Goal: Information Seeking & Learning: Learn about a topic

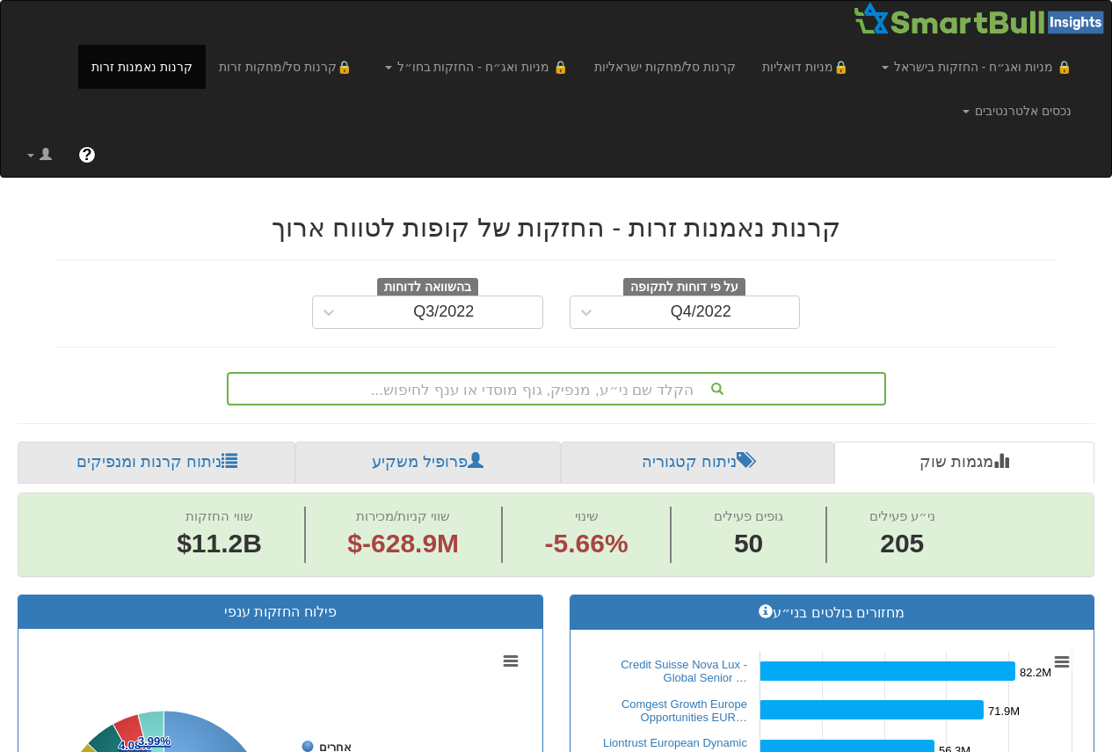
scroll to position [0, 3349]
drag, startPoint x: 673, startPoint y: 321, endPoint x: 684, endPoint y: 322, distance: 10.6
click at [673, 321] on div "Q4/2022" at bounding box center [701, 312] width 197 height 28
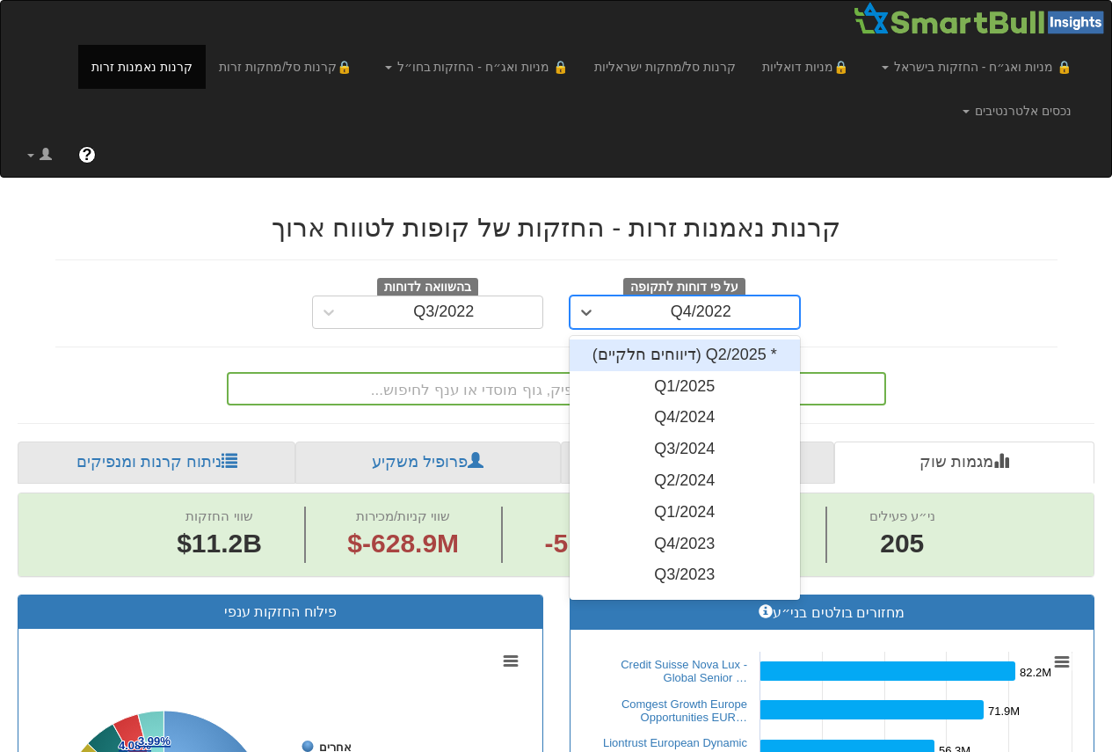
click at [708, 354] on div "* Q2/2025 (דיווחים חלקיים)" at bounding box center [685, 355] width 231 height 32
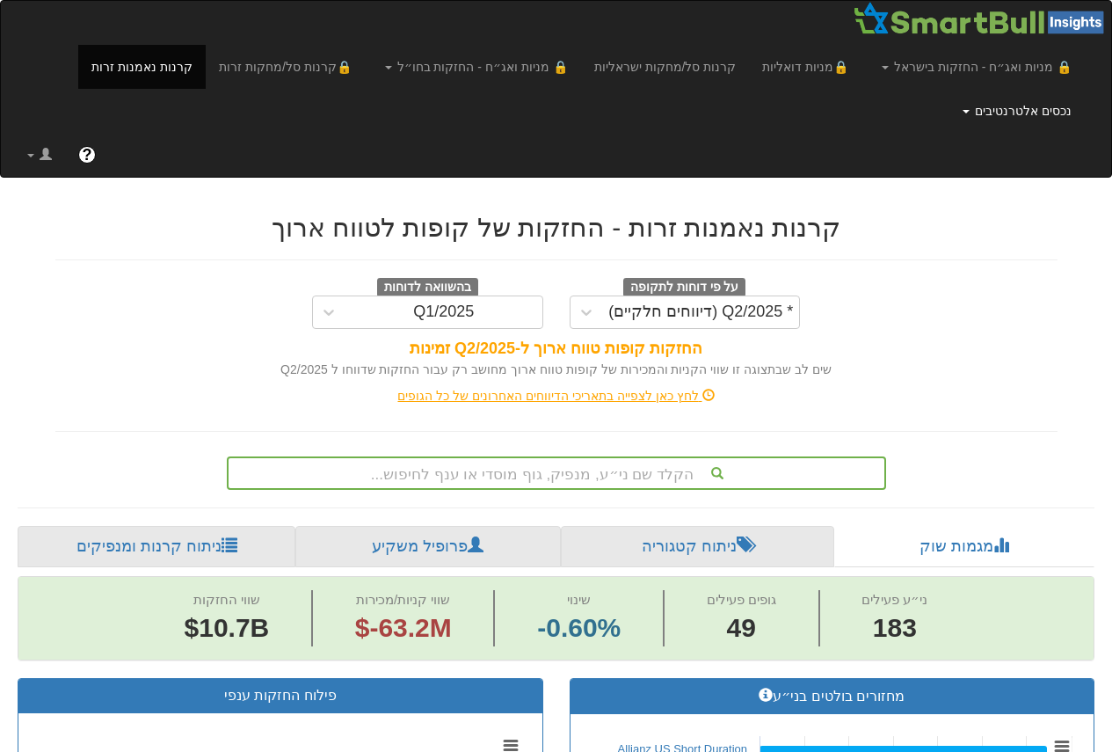
click at [997, 103] on link "נכסים אלטרנטיבים" at bounding box center [1016, 111] width 135 height 44
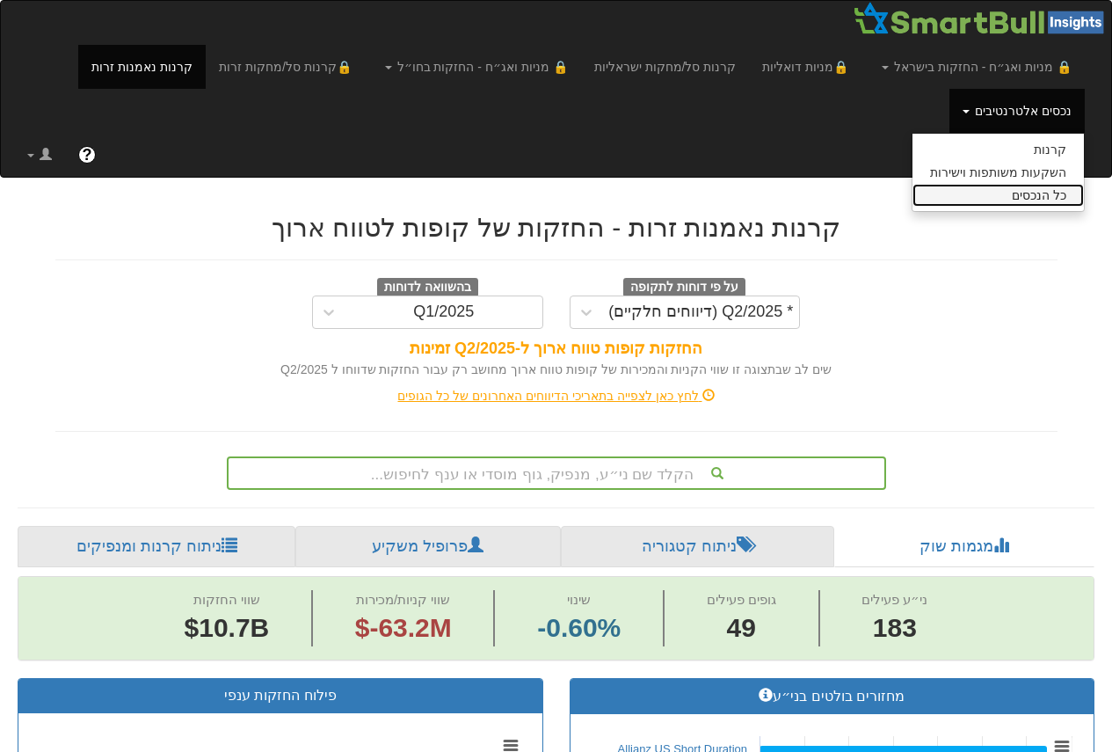
click at [1031, 194] on link "כל הנכסים" at bounding box center [998, 195] width 171 height 23
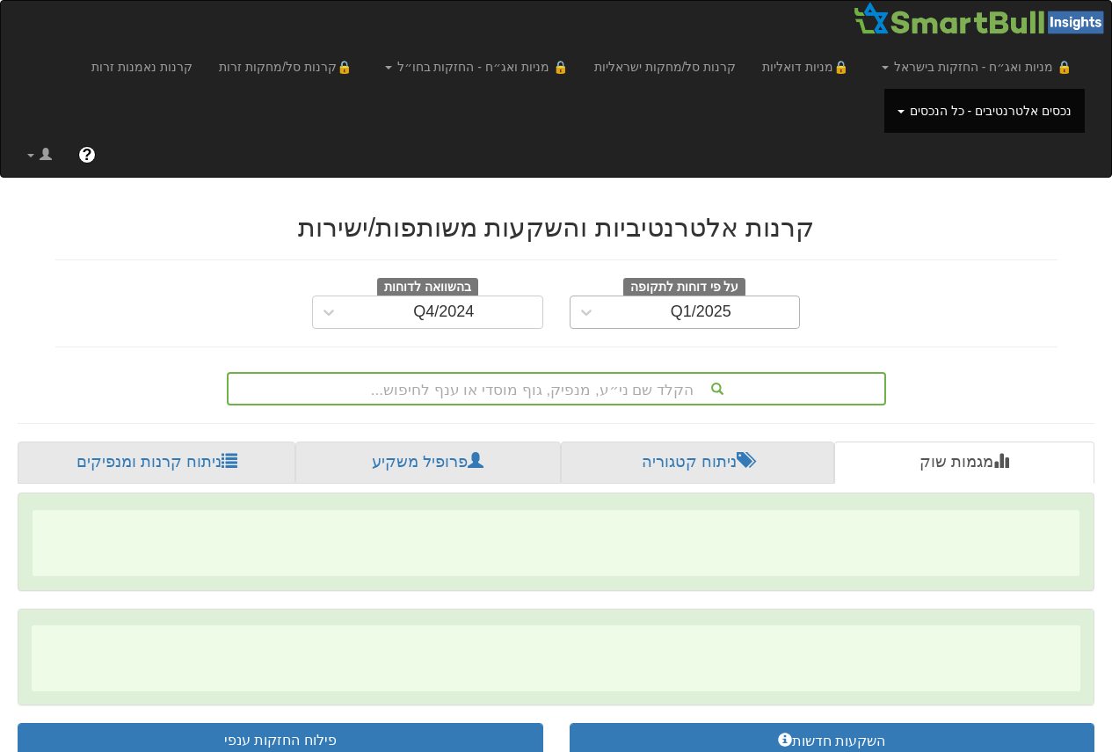
click at [740, 315] on div "Q1/2025" at bounding box center [701, 312] width 197 height 28
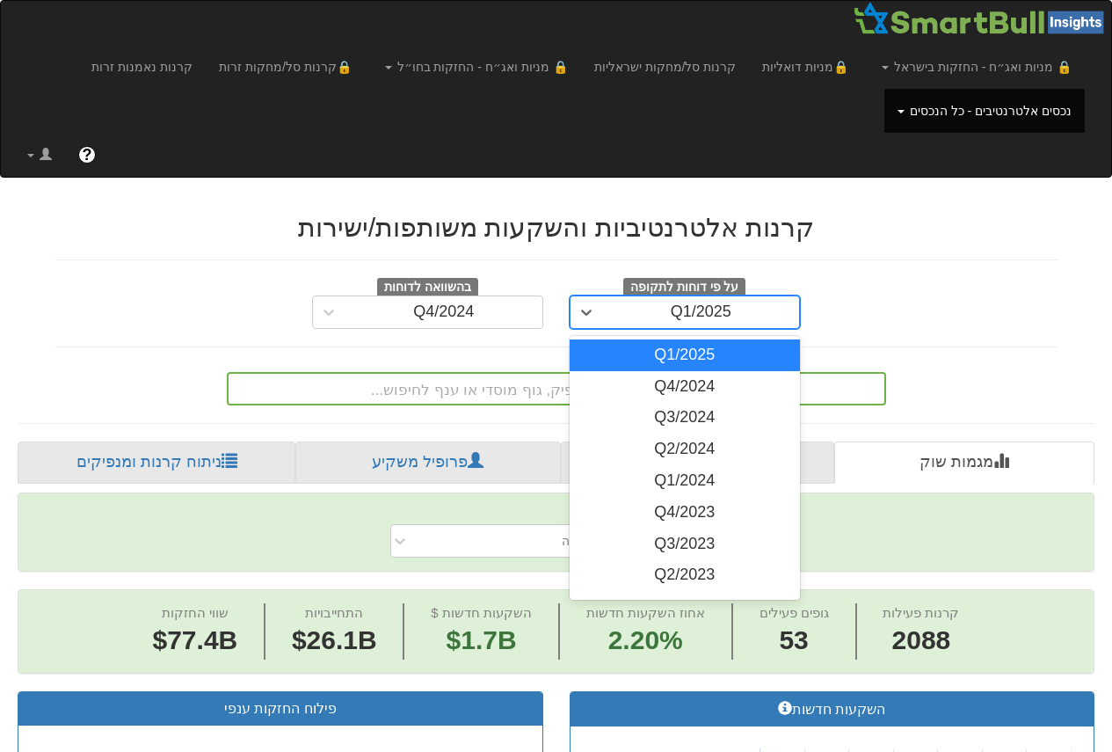
scroll to position [0, 6162]
click at [887, 319] on div "על פי דוחות לתקופה option Q1/2025 focused, 1 of 12. 12 results available. Use U…" at bounding box center [556, 303] width 1029 height 51
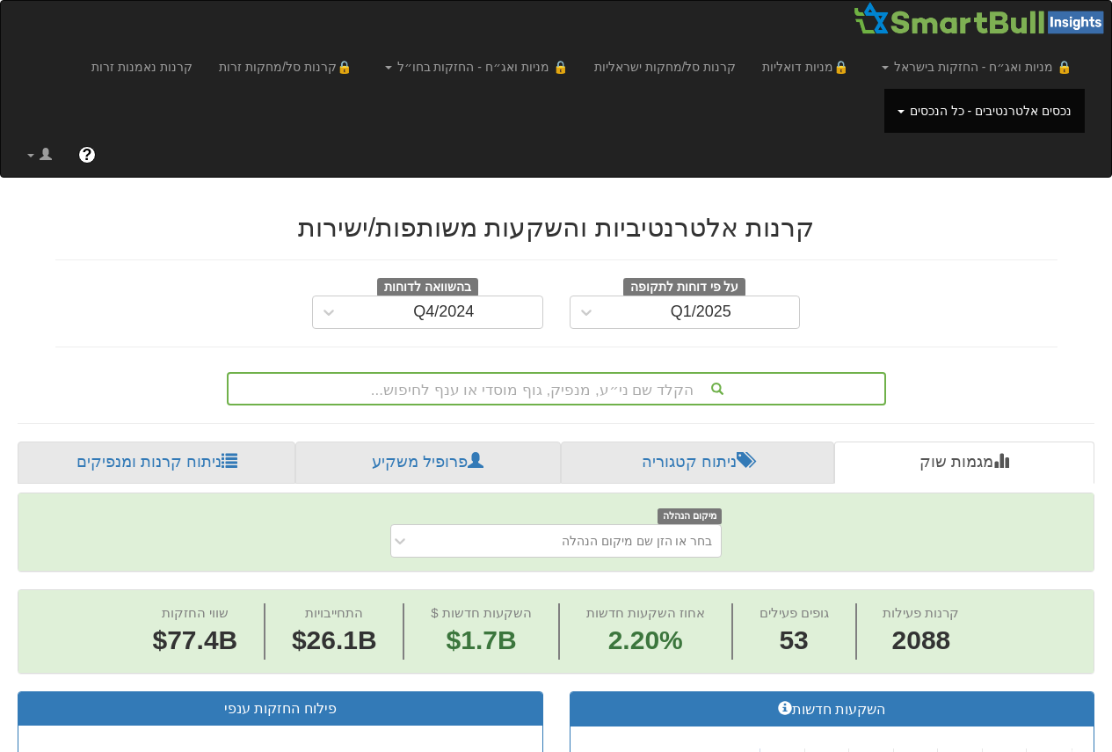
click at [1024, 110] on link "נכסים אלטרנטיבים - כל הנכסים" at bounding box center [984, 111] width 200 height 44
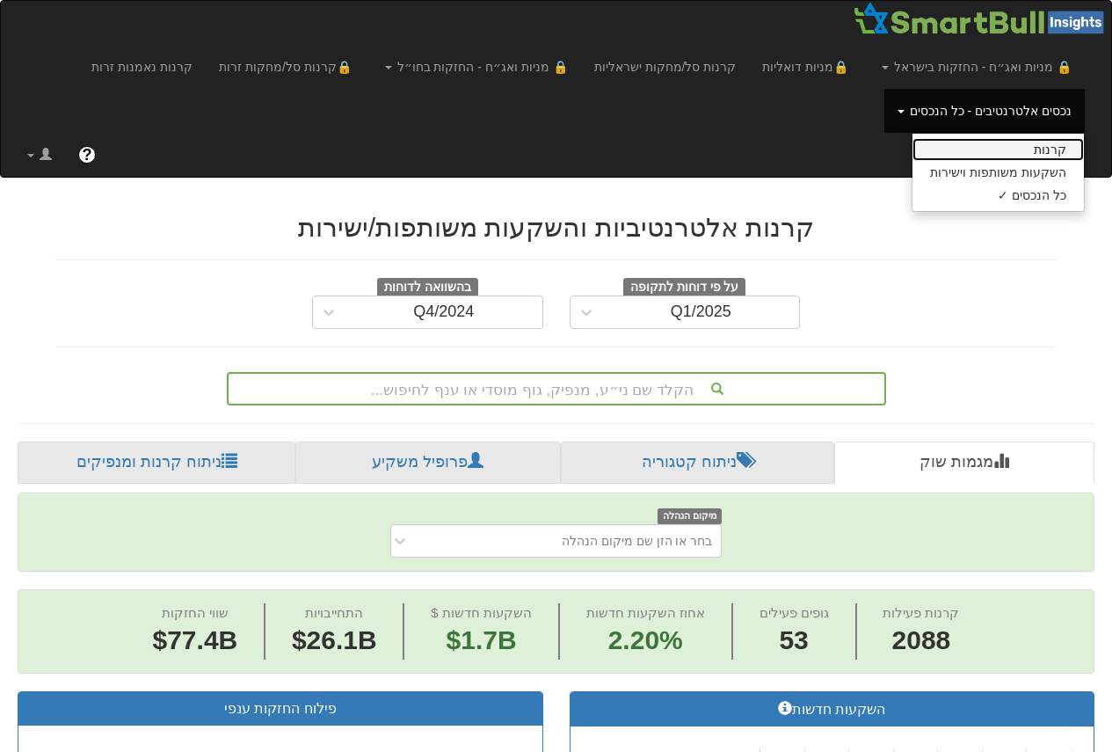
click at [1039, 147] on link "קרנות" at bounding box center [998, 149] width 171 height 23
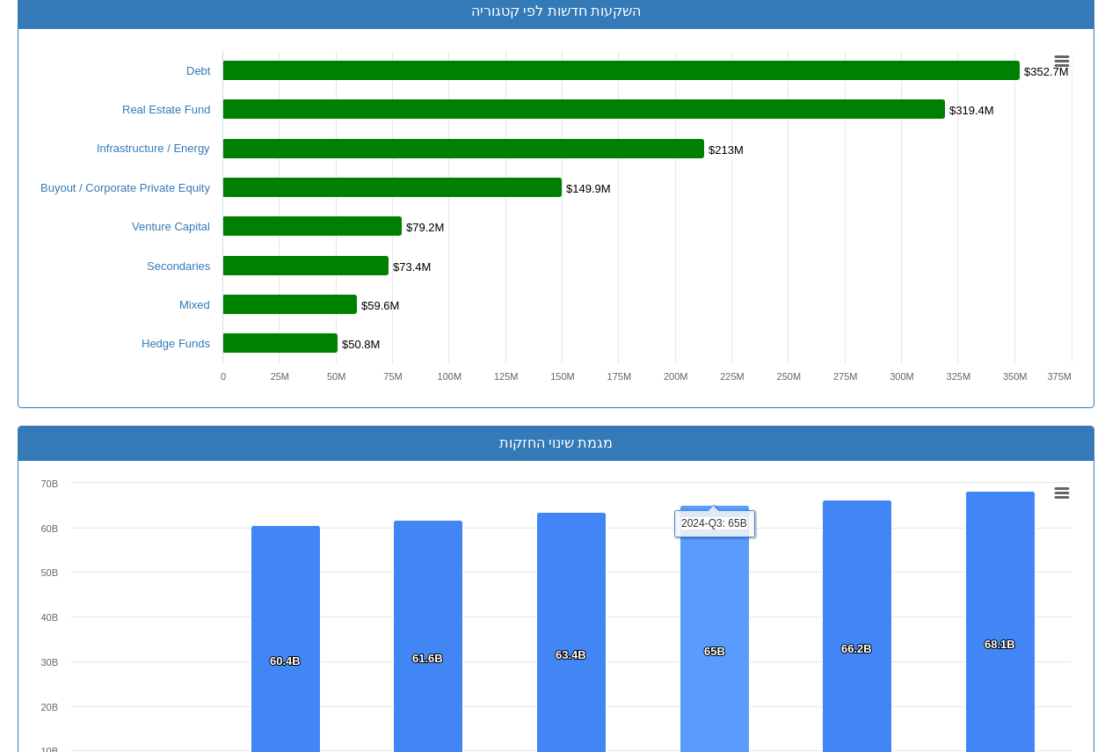
scroll to position [913, 0]
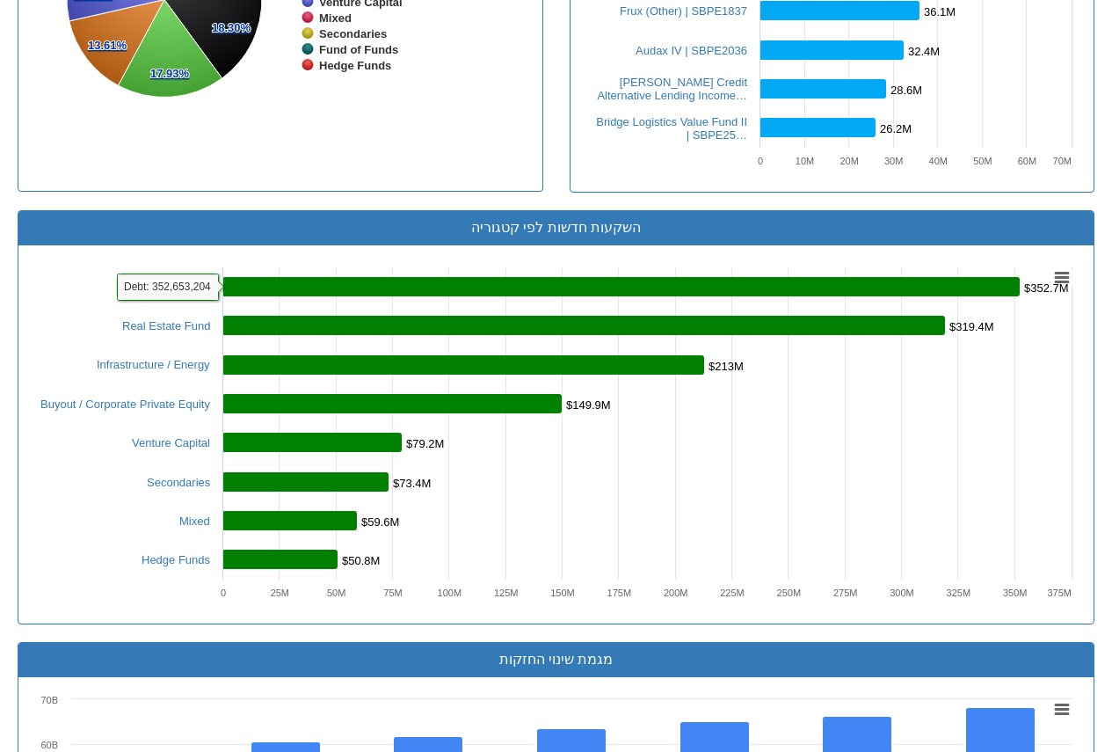
click at [387, 289] on rect at bounding box center [620, 286] width 797 height 19
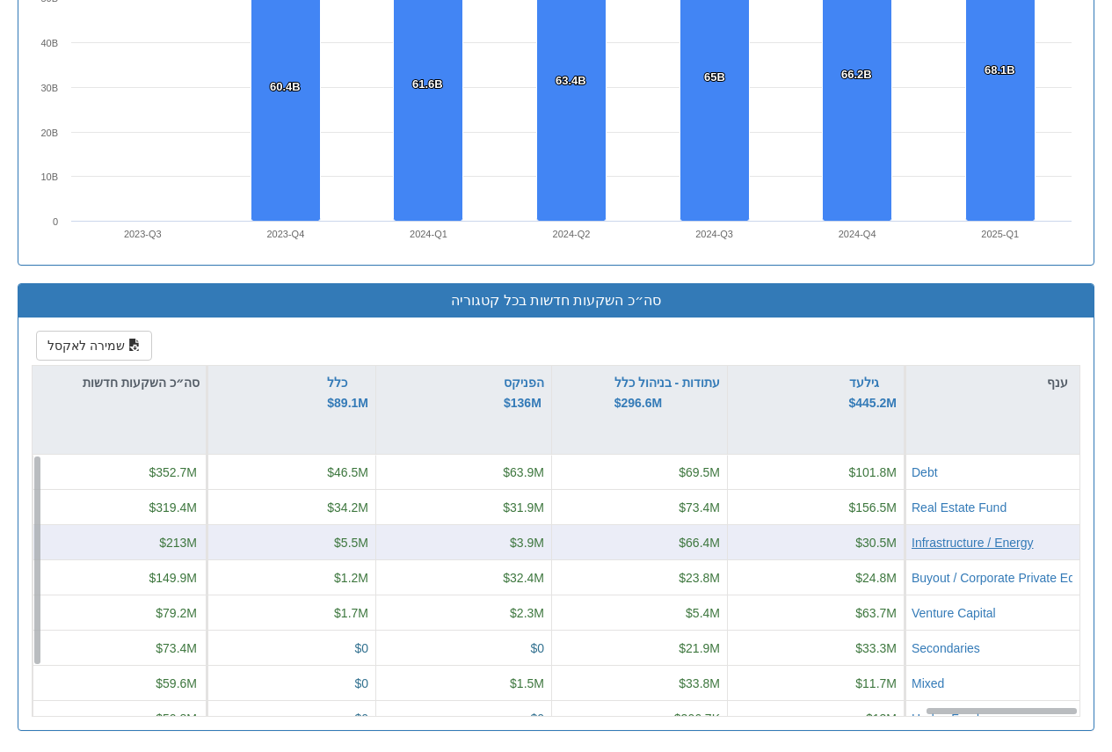
scroll to position [1704, 0]
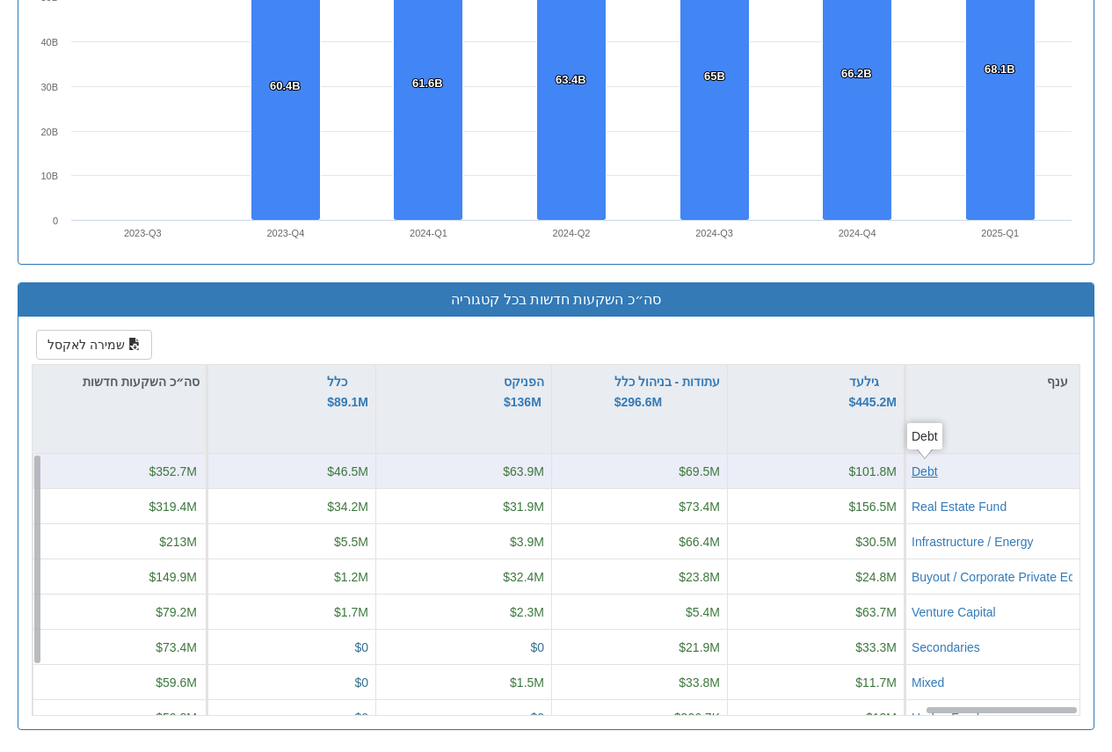
click at [919, 472] on div "Debt" at bounding box center [925, 471] width 26 height 18
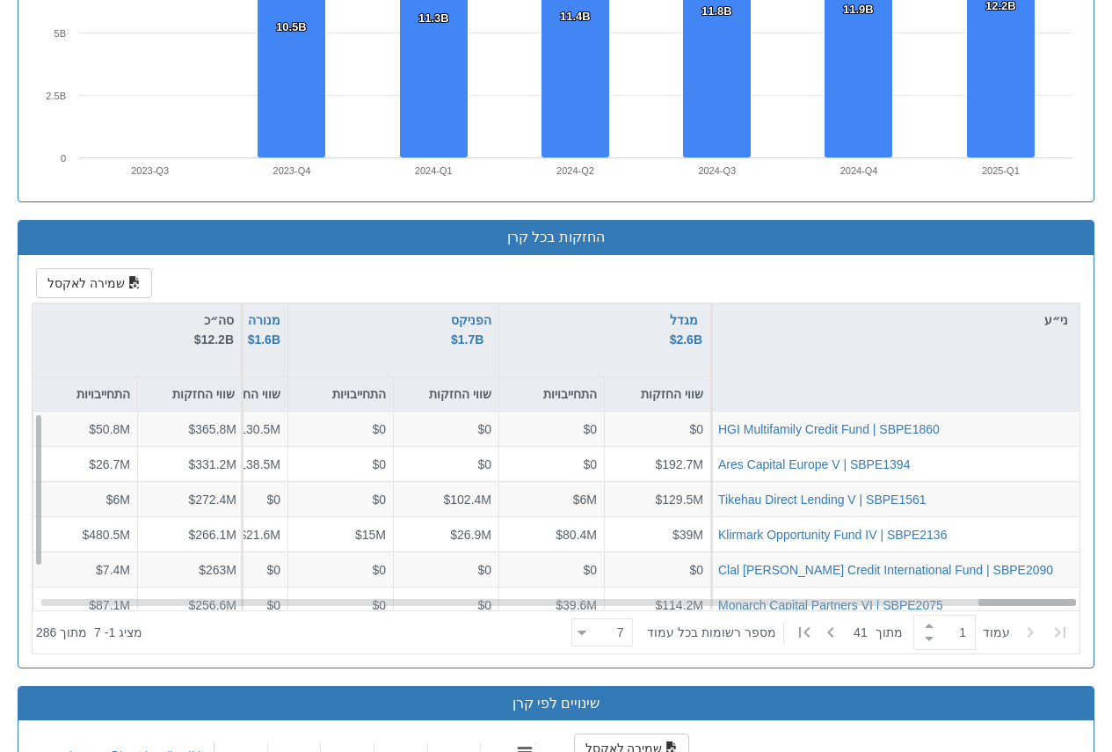
scroll to position [0, 10083]
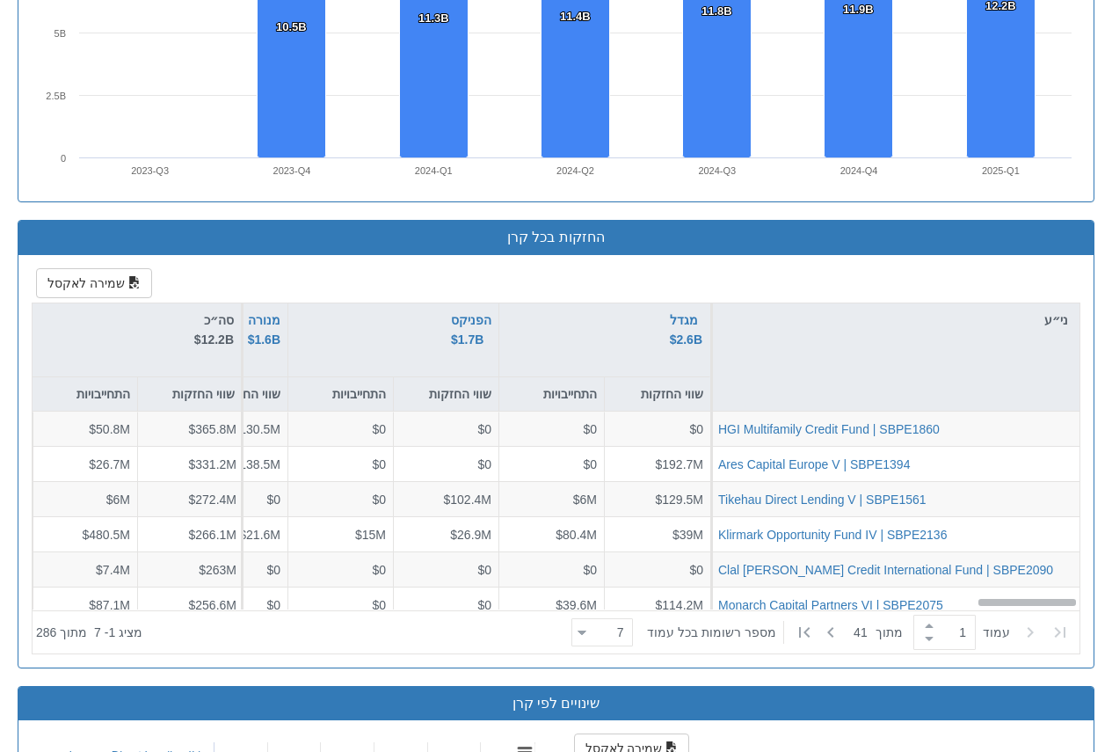
drag, startPoint x: 100, startPoint y: 601, endPoint x: 1087, endPoint y: 580, distance: 987.5
click at [1087, 580] on div "שמירה לאקסל ני״ע מגדל $2.6B שווי החזקות התחייבויות הפניקס $1.7B שווי החזקות התח…" at bounding box center [555, 461] width 1075 height 412
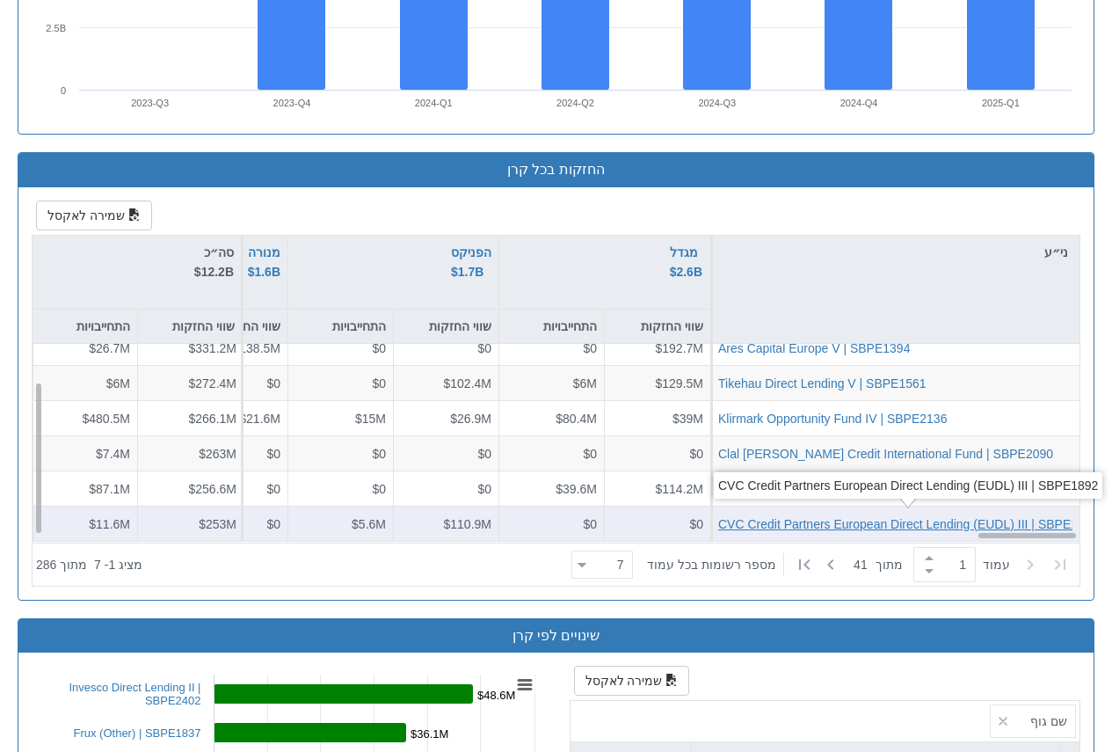
scroll to position [1582, 0]
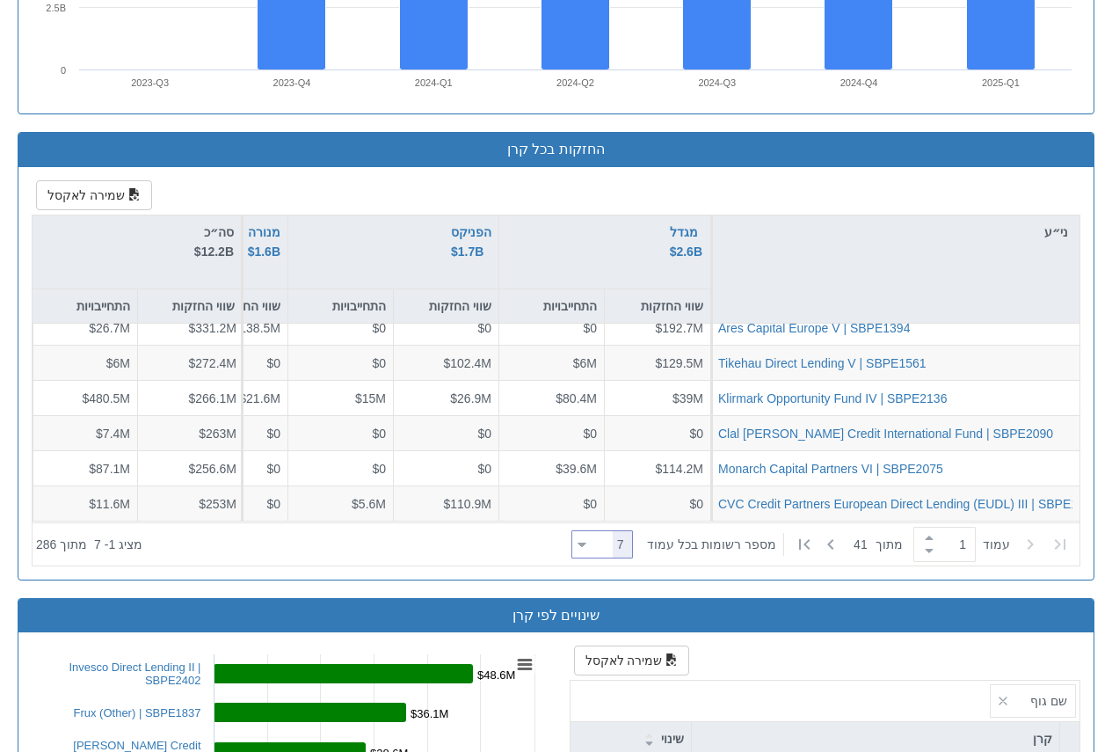
click at [586, 548] on div at bounding box center [582, 545] width 9 height 24
click at [626, 519] on div "100" at bounding box center [609, 514] width 62 height 28
type input "100"
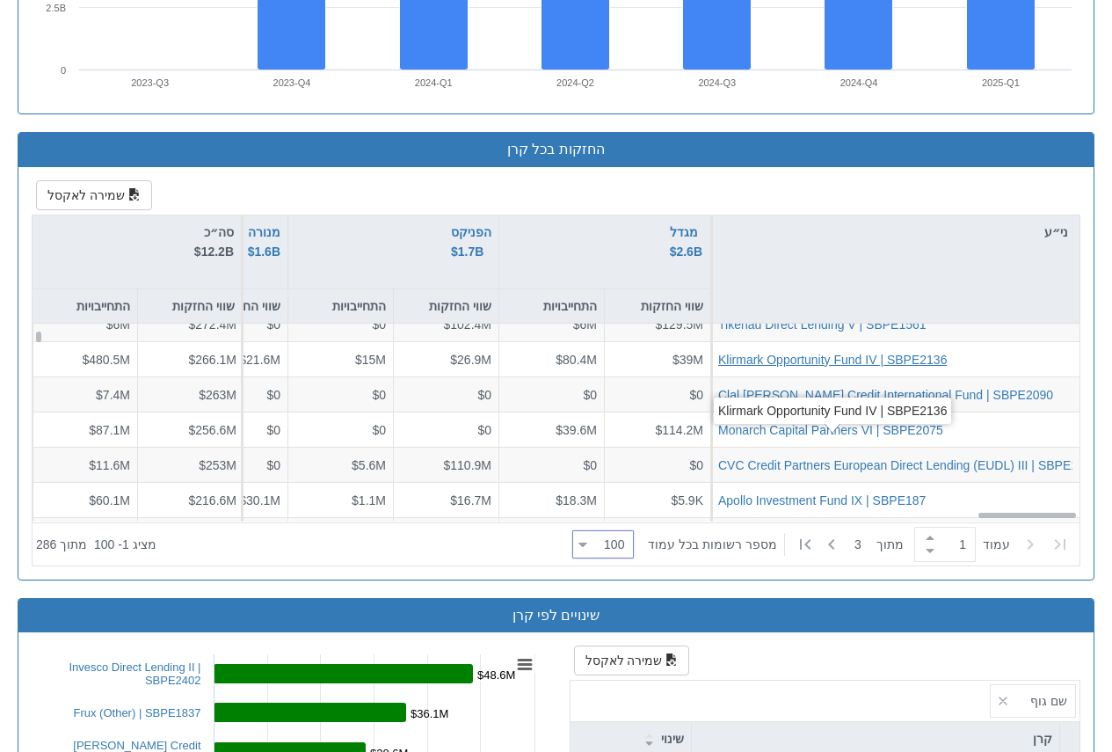
scroll to position [88, 10083]
click at [98, 306] on div "התחייבויות" at bounding box center [85, 305] width 105 height 33
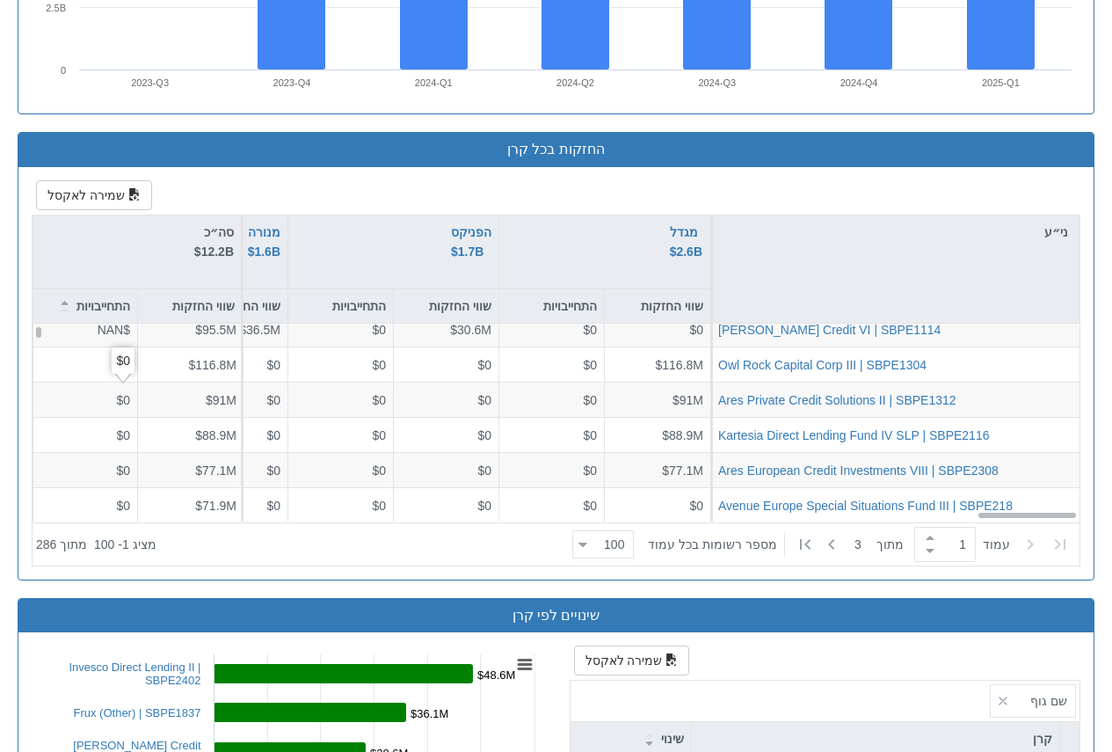
scroll to position [0, 10083]
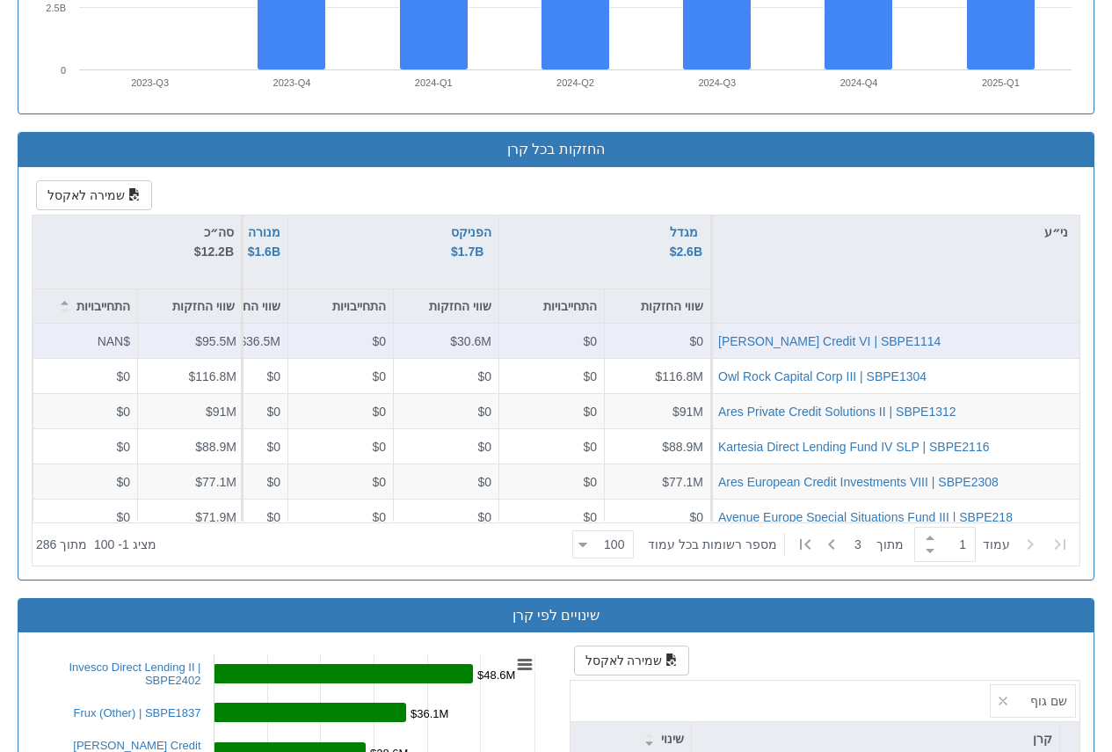
click at [67, 304] on icon at bounding box center [65, 303] width 9 height 4
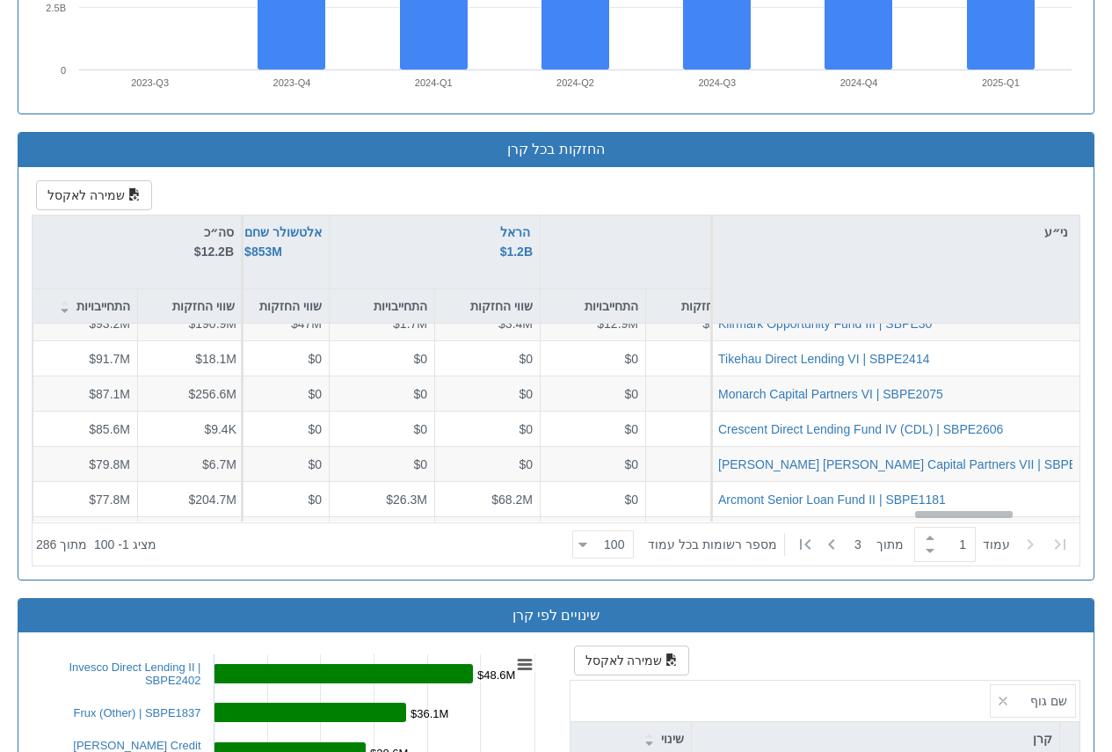
scroll to position [440, 9408]
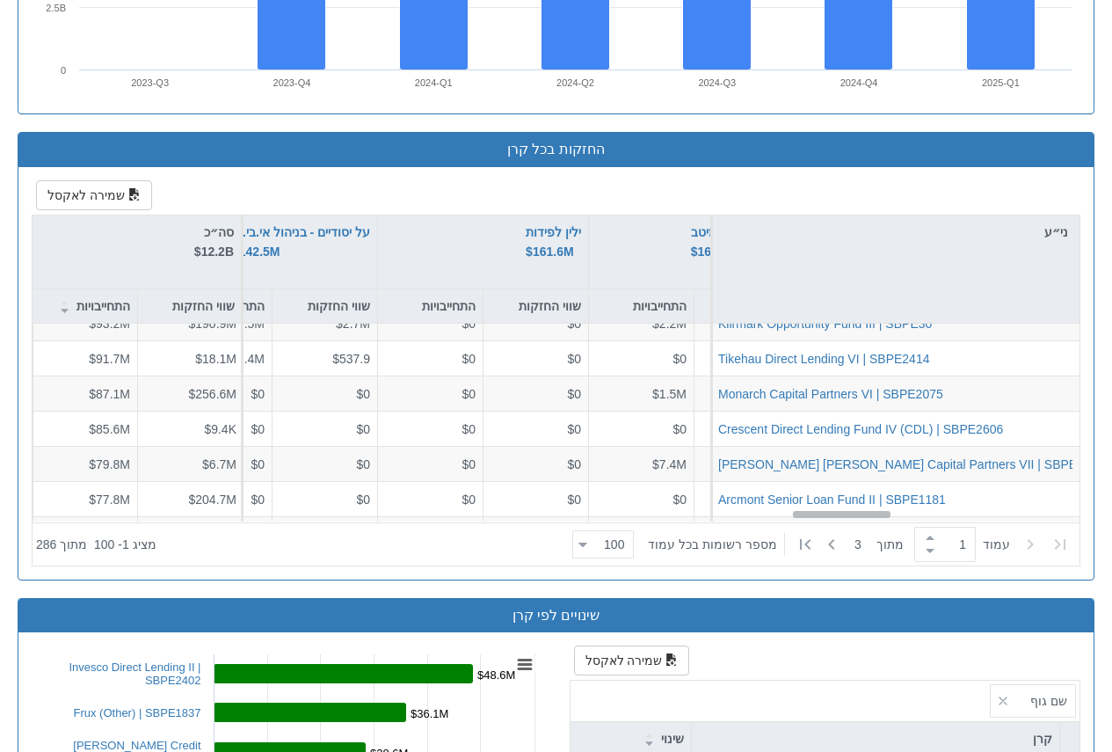
drag, startPoint x: 1015, startPoint y: 513, endPoint x: 827, endPoint y: 513, distance: 188.1
click at [830, 528] on div "ני״ע מגדל $2.6B שווי החזקות התחייבויות הפניקס $1.7B שווי החזקות התחייבויות מנור…" at bounding box center [556, 390] width 1047 height 350
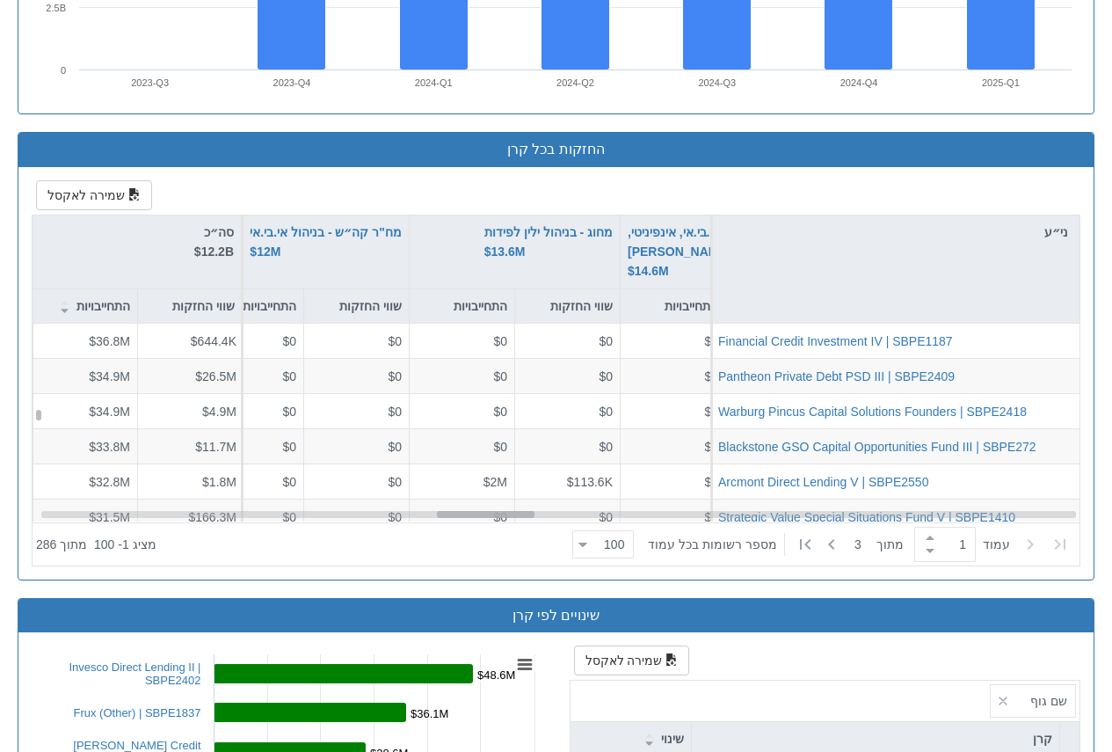
scroll to position [1582, 4265]
drag, startPoint x: 843, startPoint y: 513, endPoint x: 488, endPoint y: 514, distance: 355.2
click at [488, 514] on div at bounding box center [486, 514] width 98 height 7
